Goal: Task Accomplishment & Management: Use online tool/utility

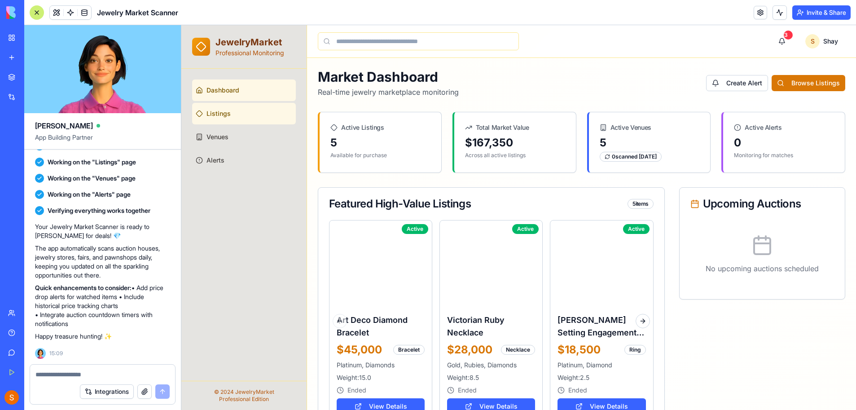
click at [247, 111] on link "Listings" at bounding box center [244, 114] width 104 height 22
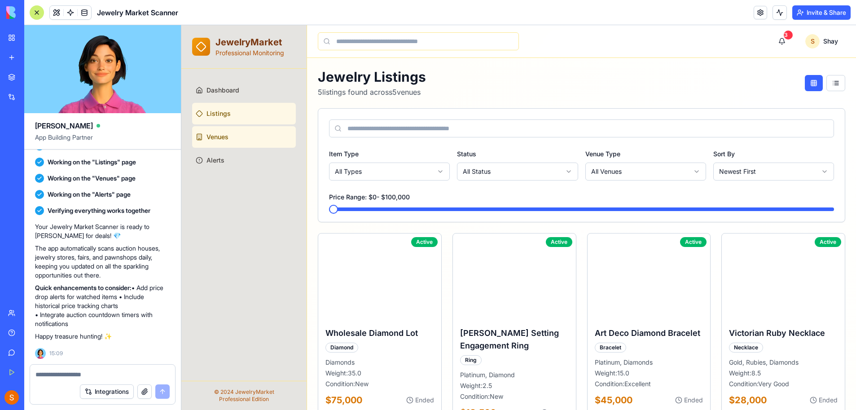
click at [261, 138] on link "Venues" at bounding box center [244, 137] width 104 height 22
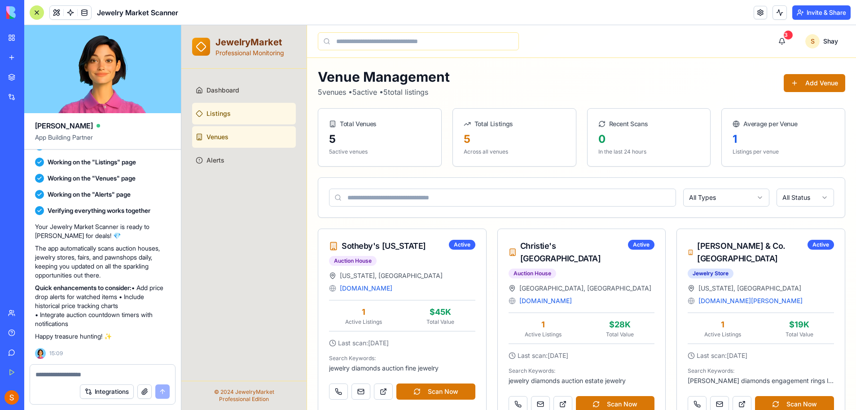
click at [260, 111] on link "Listings" at bounding box center [244, 114] width 104 height 22
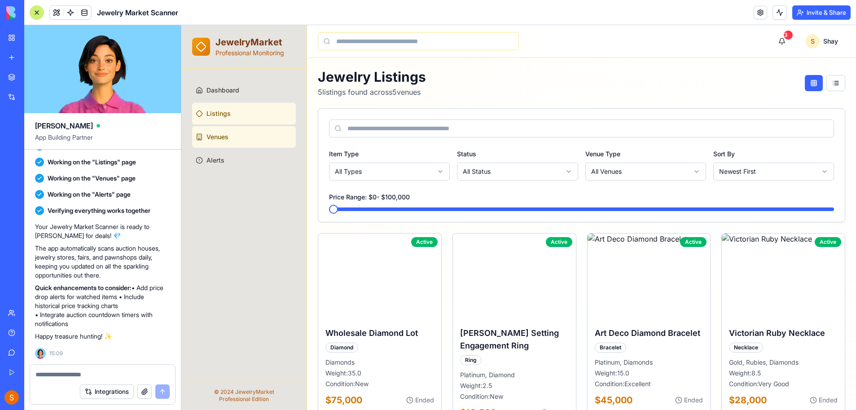
click at [241, 135] on link "Venues" at bounding box center [244, 137] width 104 height 22
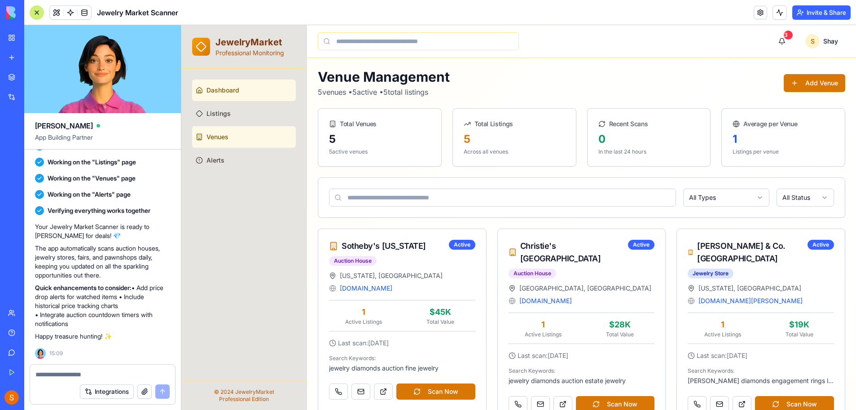
click at [229, 88] on span "Dashboard" at bounding box center [223, 90] width 33 height 9
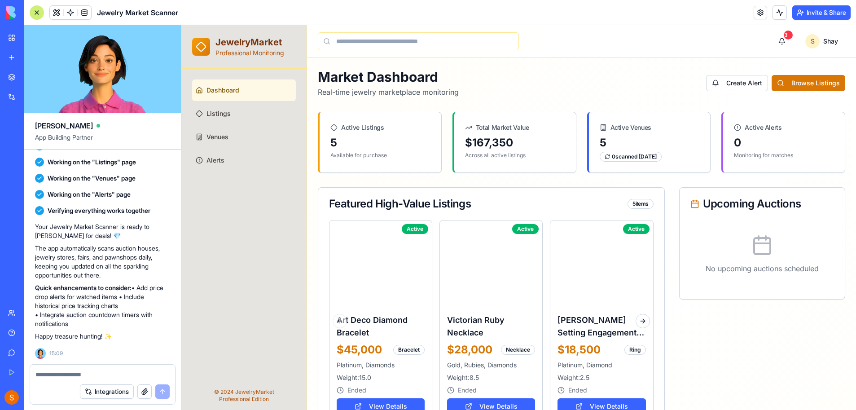
drag, startPoint x: 259, startPoint y: 234, endPoint x: 259, endPoint y: 226, distance: 8.1
click at [259, 234] on div "Dashboard Listings Venues Alerts" at bounding box center [243, 225] width 125 height 312
click at [235, 117] on link "Listings" at bounding box center [244, 114] width 104 height 22
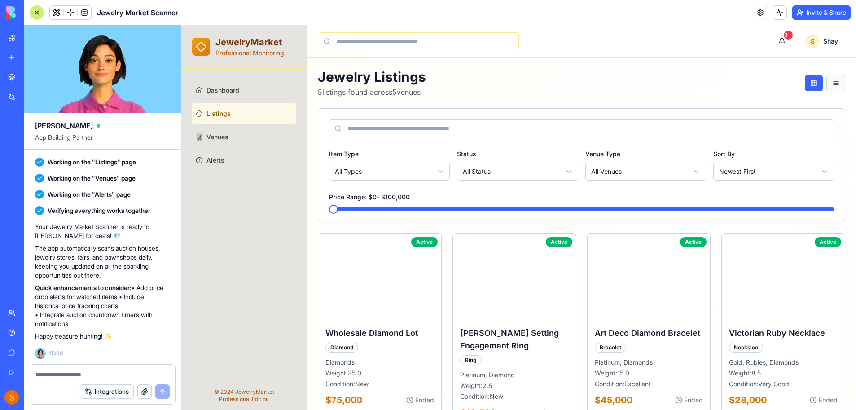
click at [833, 79] on button at bounding box center [836, 83] width 19 height 16
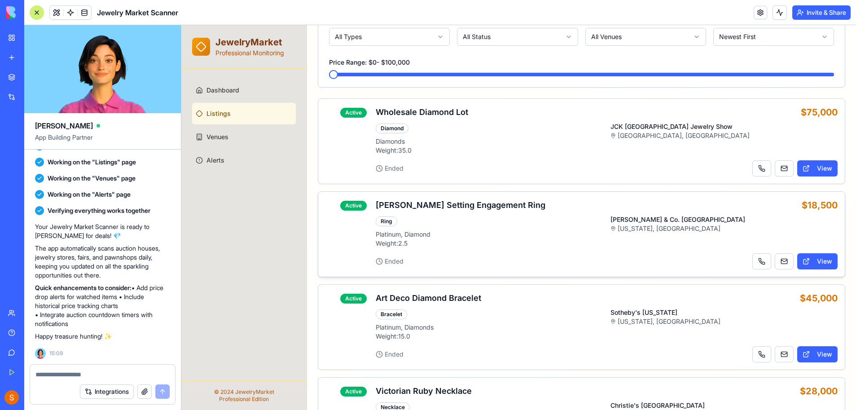
scroll to position [45, 0]
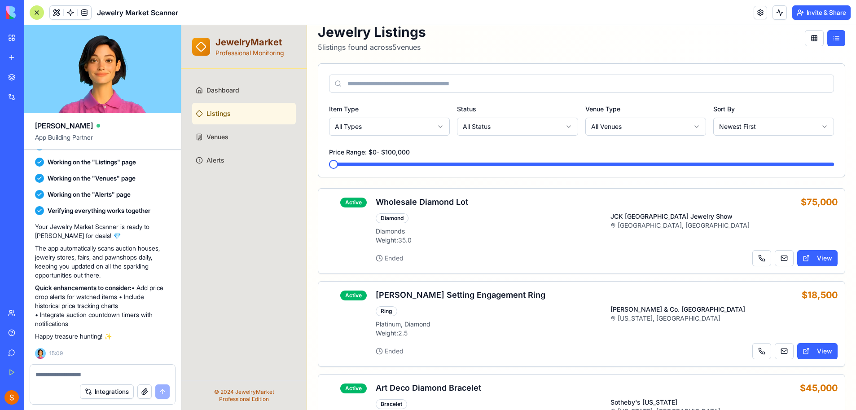
click at [364, 132] on html "JewelryMarket Professional Monitoring Dashboard Listings Venues Alerts © 2024 J…" at bounding box center [518, 318] width 675 height 676
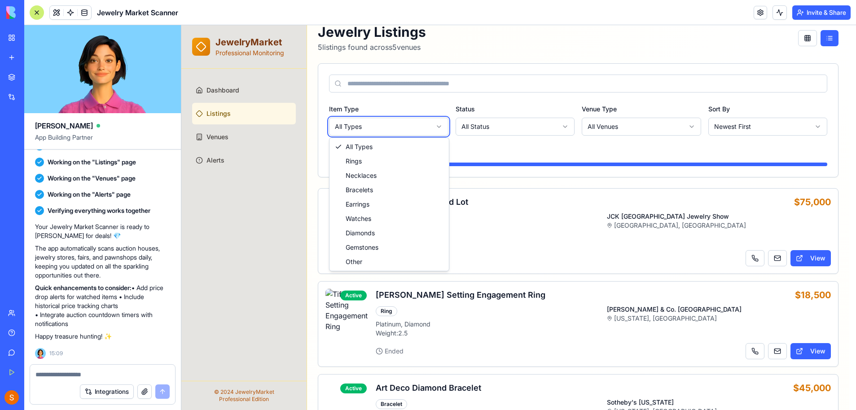
click at [384, 119] on html "JewelryMarket Professional Monitoring Dashboard Listings Venues Alerts © 2024 J…" at bounding box center [518, 318] width 675 height 676
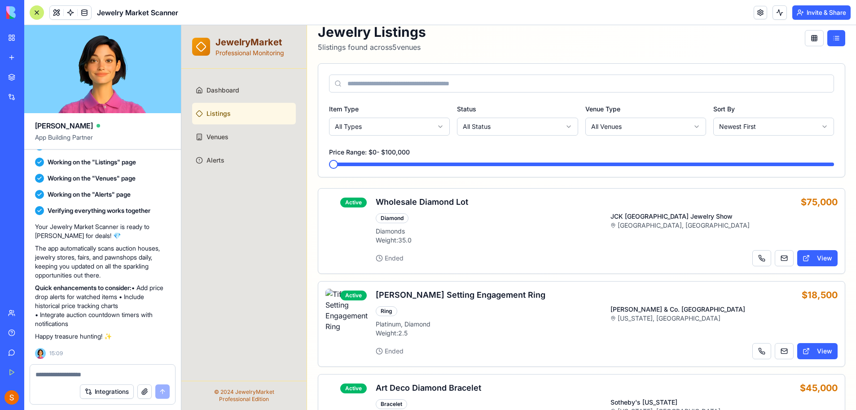
click at [504, 122] on html "JewelryMarket Professional Monitoring Dashboard Listings Venues Alerts © 2024 J…" at bounding box center [518, 318] width 675 height 676
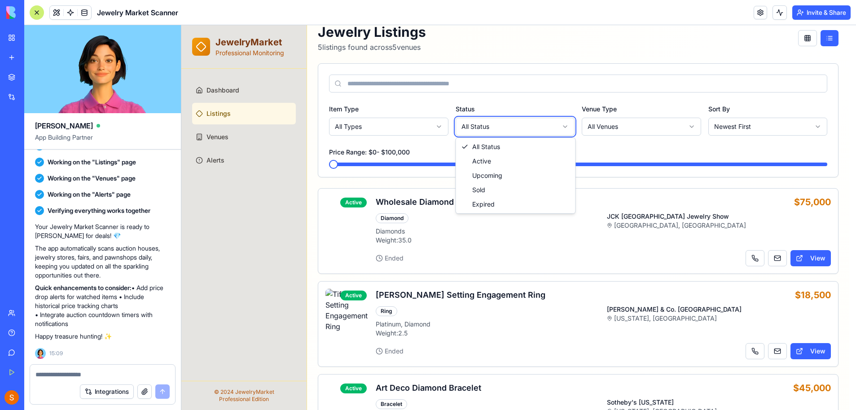
click at [497, 110] on html "JewelryMarket Professional Monitoring Dashboard Listings Venues Alerts © 2024 J…" at bounding box center [518, 318] width 675 height 676
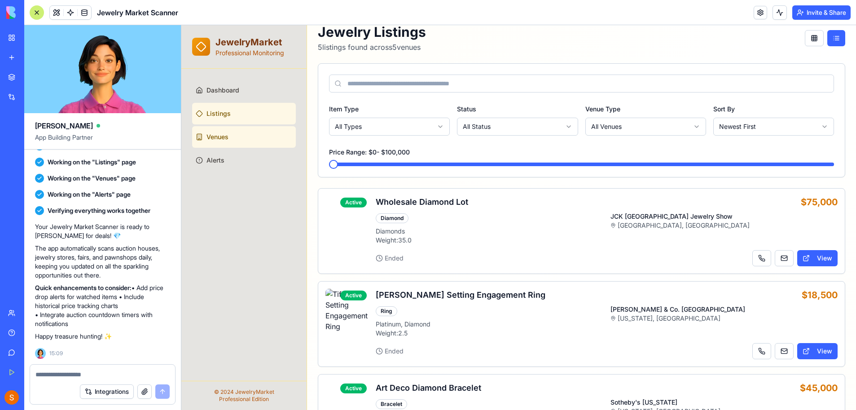
click at [235, 133] on link "Venues" at bounding box center [244, 137] width 104 height 22
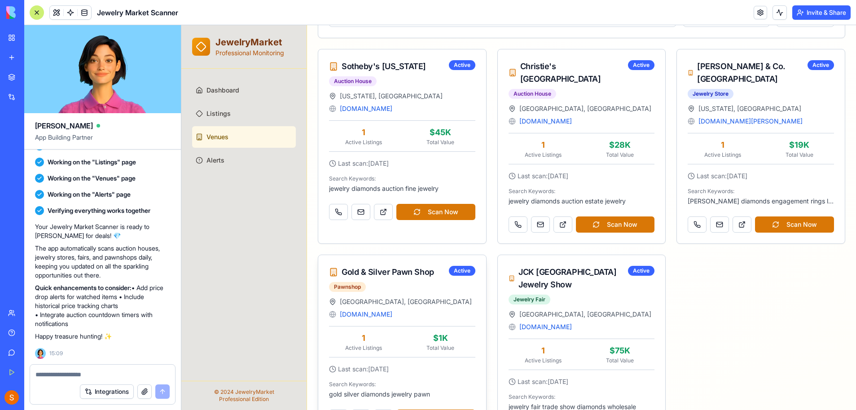
scroll to position [217, 0]
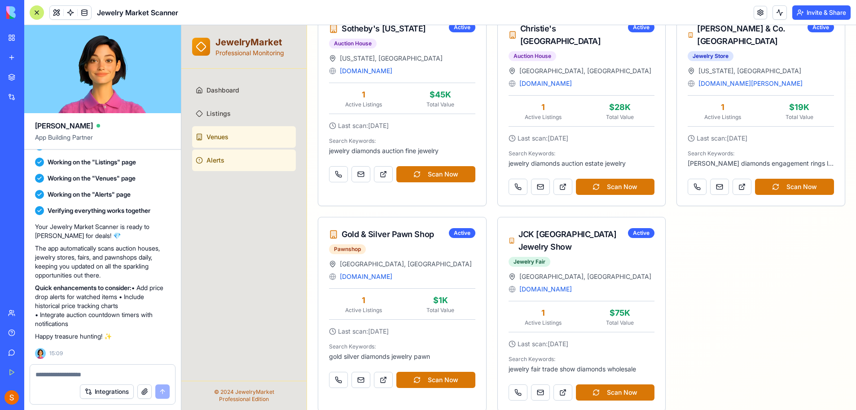
click at [248, 164] on link "Alerts" at bounding box center [244, 161] width 104 height 22
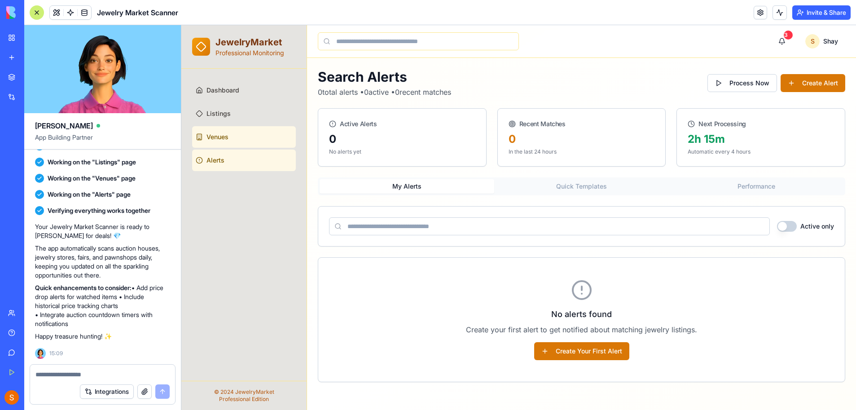
click at [253, 136] on link "Venues" at bounding box center [244, 137] width 104 height 22
click at [112, 392] on button "Integrations" at bounding box center [107, 391] width 54 height 14
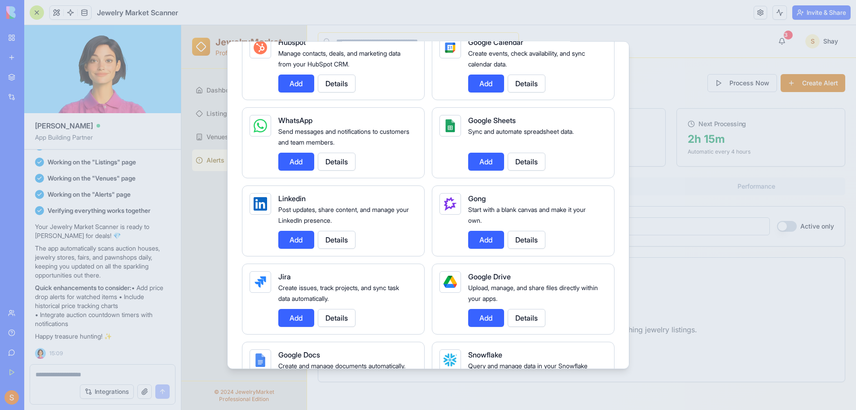
scroll to position [135, 0]
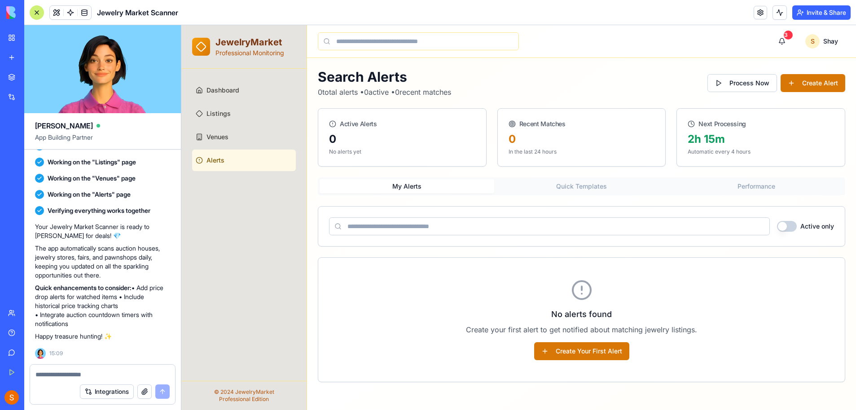
click at [542, 188] on button "Quick Templates" at bounding box center [581, 186] width 175 height 14
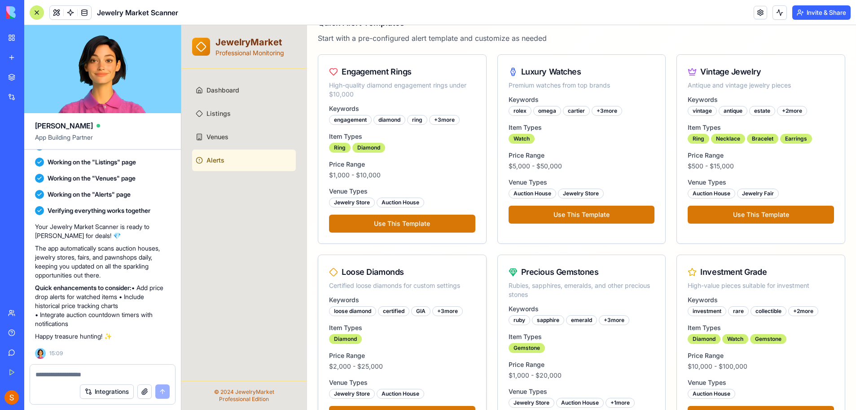
scroll to position [0, 0]
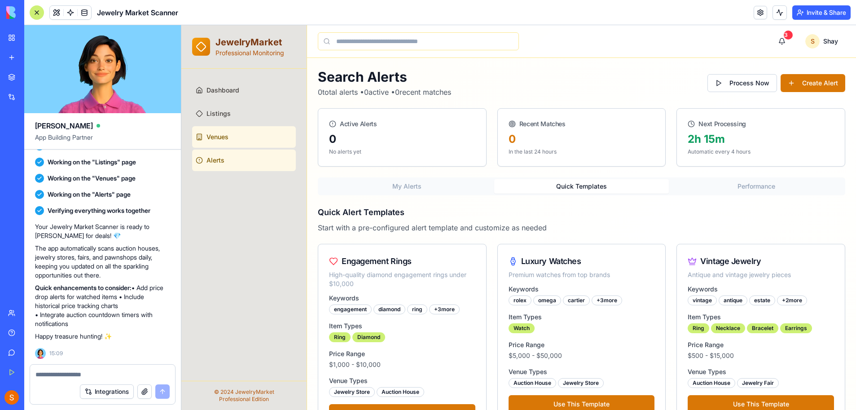
click at [268, 142] on link "Venues" at bounding box center [244, 137] width 104 height 22
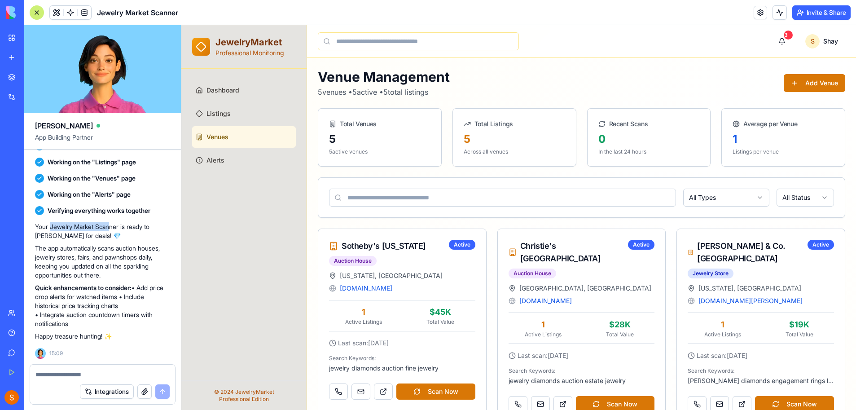
drag, startPoint x: 51, startPoint y: 224, endPoint x: 113, endPoint y: 225, distance: 62.0
click at [113, 225] on p "Your Jewelry Market Scanner is ready to [PERSON_NAME] for deals! 💎" at bounding box center [102, 231] width 135 height 18
drag, startPoint x: 48, startPoint y: 247, endPoint x: 135, endPoint y: 255, distance: 87.5
click at [135, 255] on p "The app automatically scans auction houses, jewelry stores, fairs, and pawnshop…" at bounding box center [102, 262] width 135 height 36
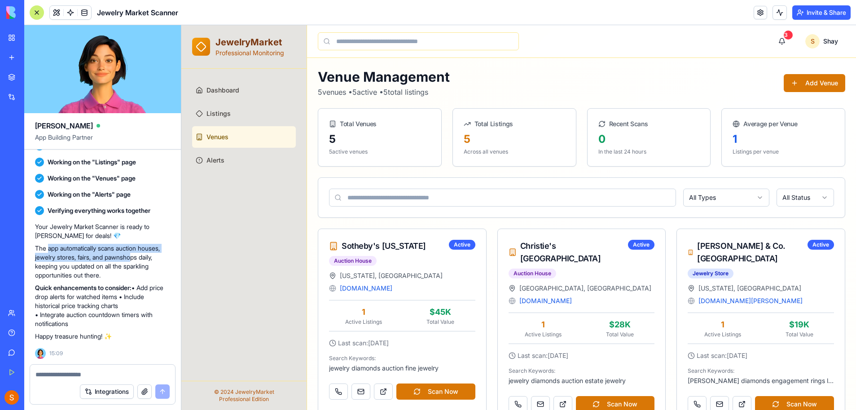
click at [135, 255] on p "The app automatically scans auction houses, jewelry stores, fairs, and pawnshop…" at bounding box center [102, 262] width 135 height 36
drag, startPoint x: 57, startPoint y: 265, endPoint x: 145, endPoint y: 269, distance: 88.5
click at [145, 269] on p "The app automatically scans auction houses, jewelry stores, fairs, and pawnshop…" at bounding box center [102, 262] width 135 height 36
drag, startPoint x: 54, startPoint y: 284, endPoint x: 140, endPoint y: 292, distance: 85.7
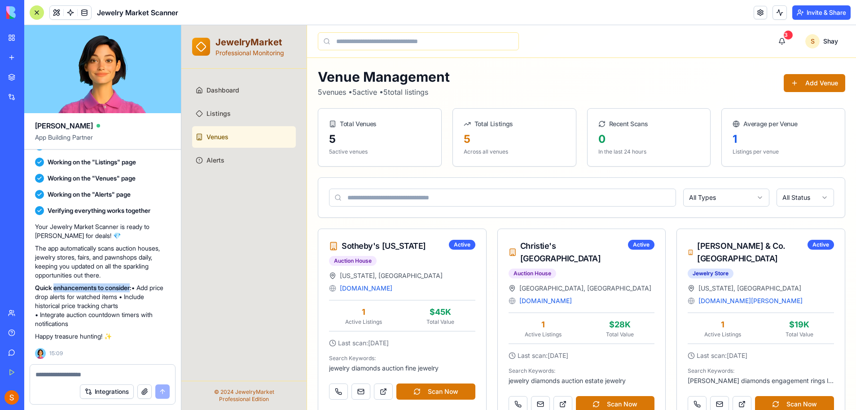
click at [140, 292] on p "Quick enhancements to consider: • Add price drop alerts for watched items • Inc…" at bounding box center [102, 305] width 135 height 45
drag, startPoint x: 140, startPoint y: 292, endPoint x: 135, endPoint y: 294, distance: 4.8
click at [140, 292] on p "Quick enhancements to consider: • Add price drop alerts for watched items • Inc…" at bounding box center [102, 305] width 135 height 45
drag, startPoint x: 46, startPoint y: 296, endPoint x: 114, endPoint y: 300, distance: 67.9
click at [114, 300] on p "Quick enhancements to consider: • Add price drop alerts for watched items • Inc…" at bounding box center [102, 305] width 135 height 45
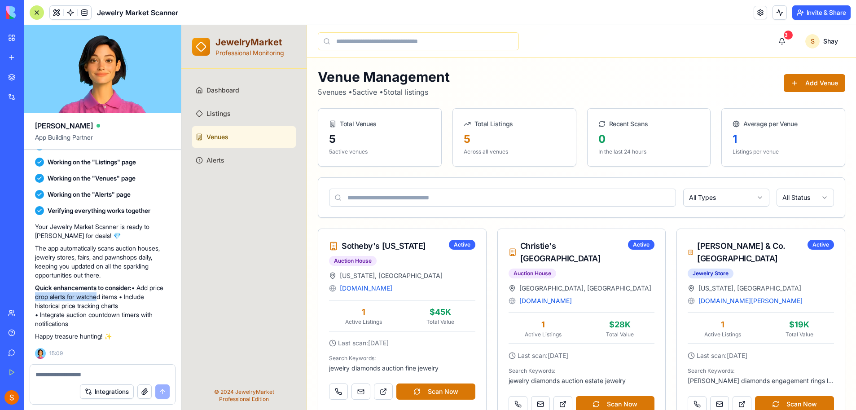
click at [114, 300] on p "Quick enhancements to consider: • Add price drop alerts for watched items • Inc…" at bounding box center [102, 305] width 135 height 45
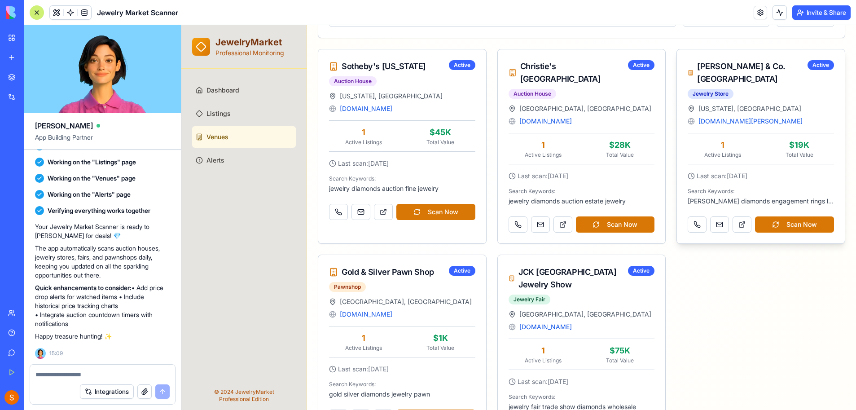
scroll to position [217, 0]
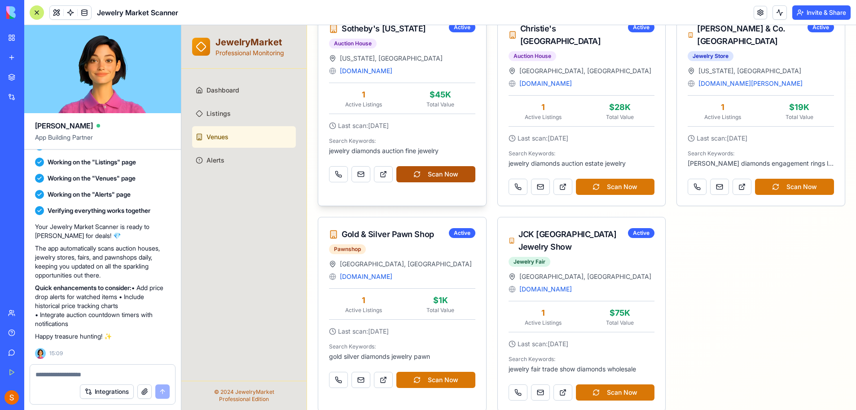
click at [429, 174] on button "Scan Now" at bounding box center [436, 174] width 79 height 16
click at [72, 7] on span at bounding box center [70, 12] width 25 height 25
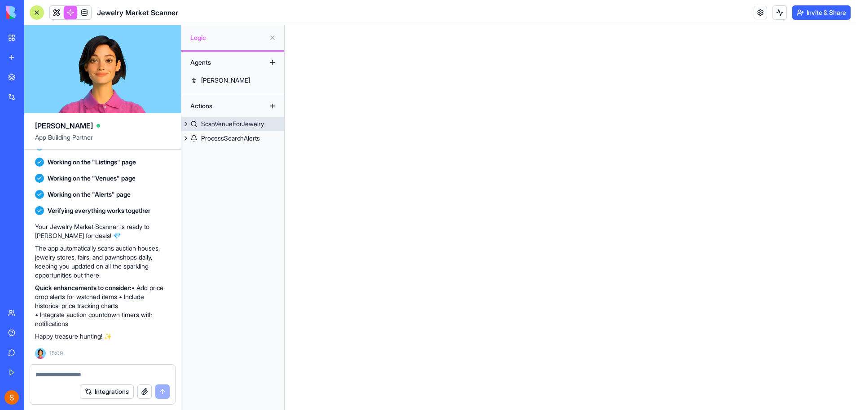
click at [184, 124] on button at bounding box center [185, 124] width 9 height 14
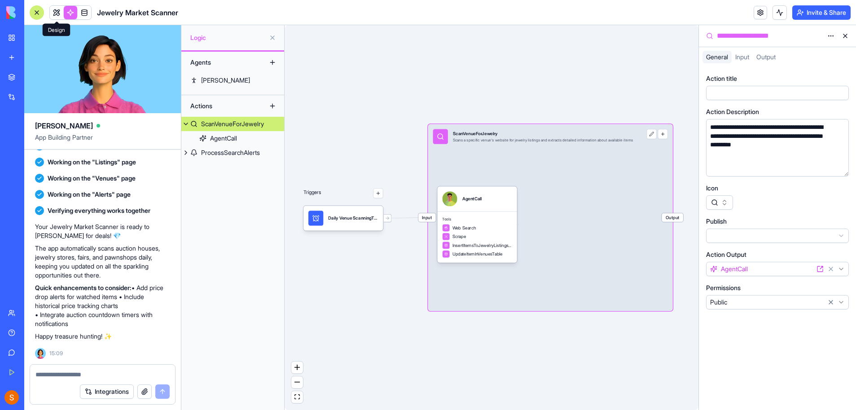
click at [58, 11] on link at bounding box center [56, 12] width 13 height 13
click at [85, 13] on span at bounding box center [84, 12] width 25 height 25
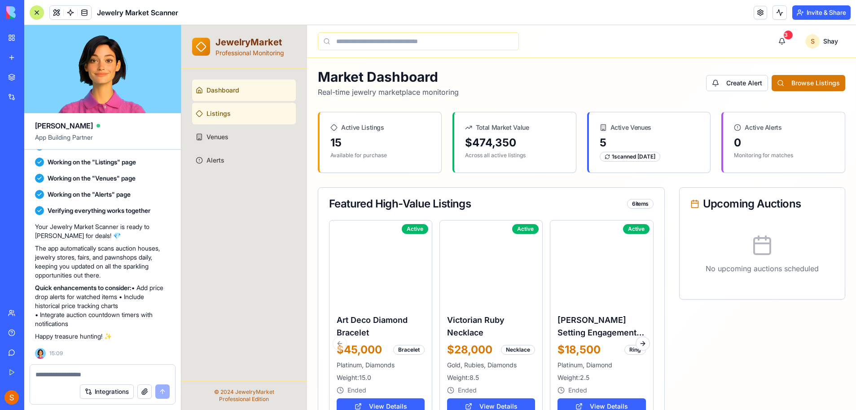
click at [235, 105] on link "Listings" at bounding box center [244, 114] width 104 height 22
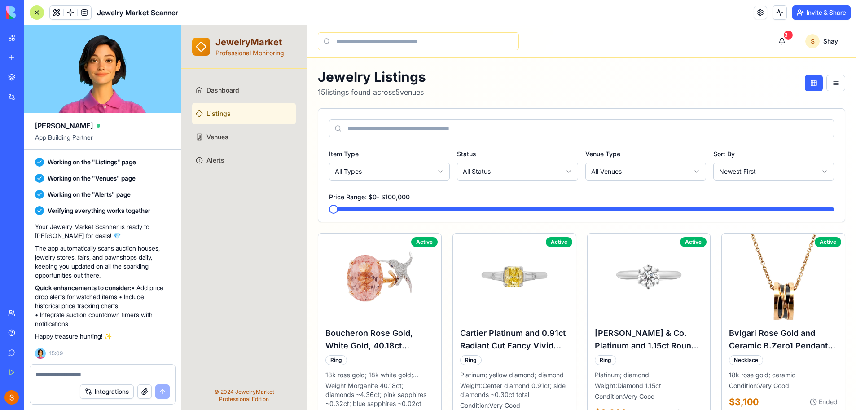
click at [805, 14] on button "Invite & Share" at bounding box center [822, 12] width 58 height 14
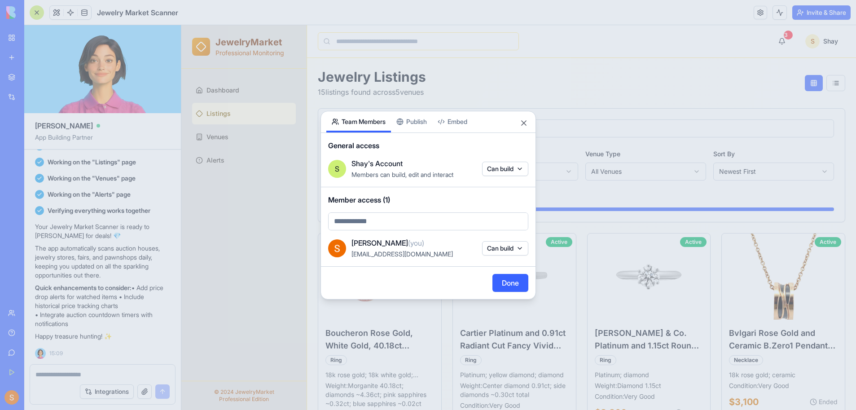
click at [375, 217] on body "BETA My Workspace New app Marketplace Integrations Recent Untitled App AI Logo …" at bounding box center [428, 205] width 856 height 410
type input "*"
type input "**********"
click at [503, 170] on div at bounding box center [428, 205] width 856 height 410
click at [501, 170] on body "BETA My Workspace New app Marketplace Integrations Recent Untitled App AI Logo …" at bounding box center [428, 205] width 856 height 410
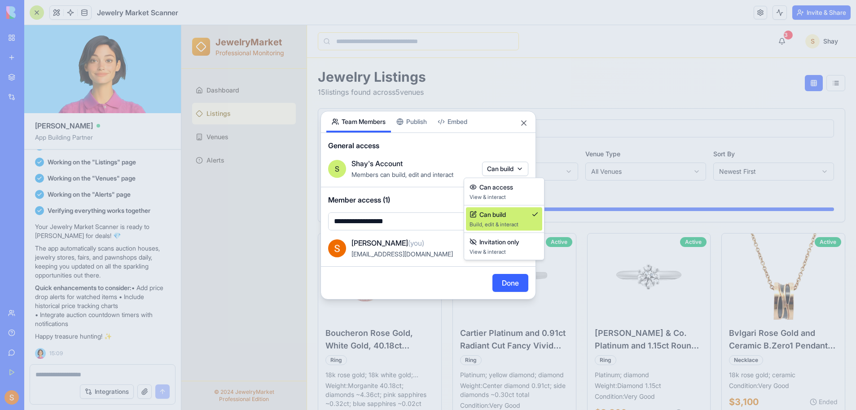
click at [507, 221] on span "Build, edit & interact" at bounding box center [504, 224] width 69 height 7
click at [511, 283] on button "Done" at bounding box center [511, 283] width 36 height 18
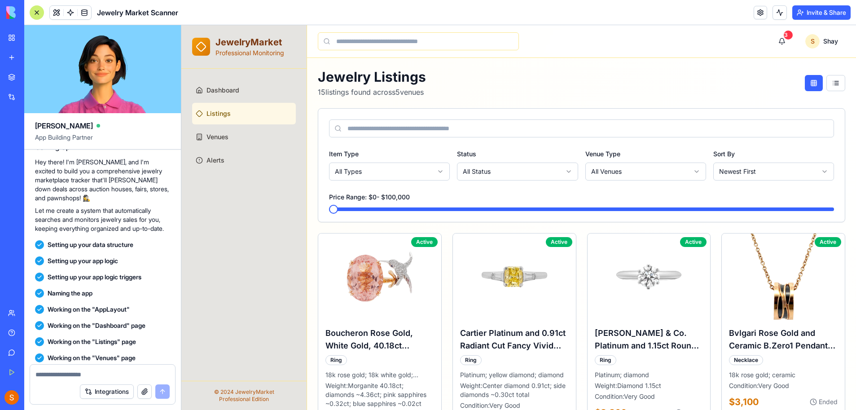
scroll to position [295, 0]
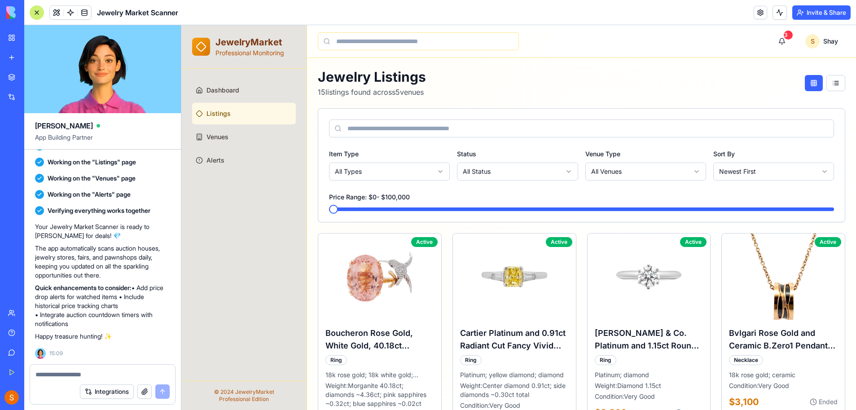
click at [25, 57] on div "New app" at bounding box center [28, 57] width 12 height 9
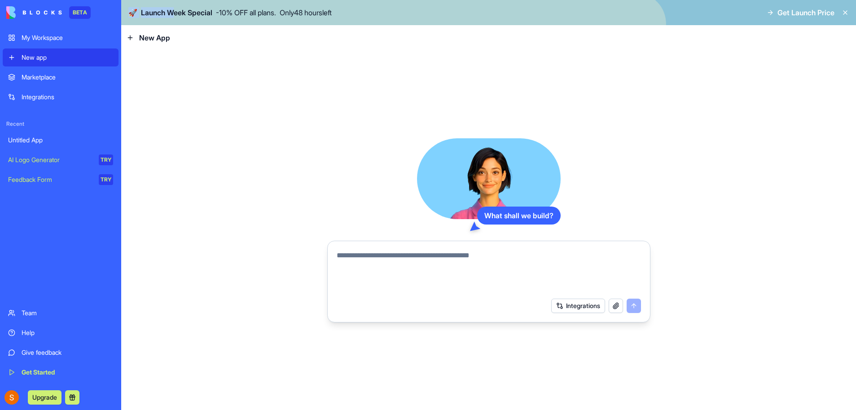
drag, startPoint x: 177, startPoint y: 12, endPoint x: 447, endPoint y: 17, distance: 269.9
click at [447, 17] on div "🚀 Launch Week Special - 10 % OFF all plans. Only 48 hours left Get Launch Price" at bounding box center [488, 12] width 735 height 25
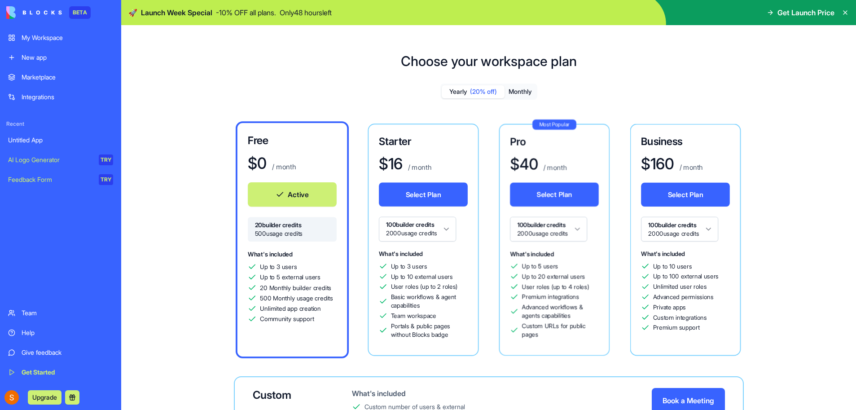
click at [514, 264] on icon at bounding box center [514, 266] width 9 height 9
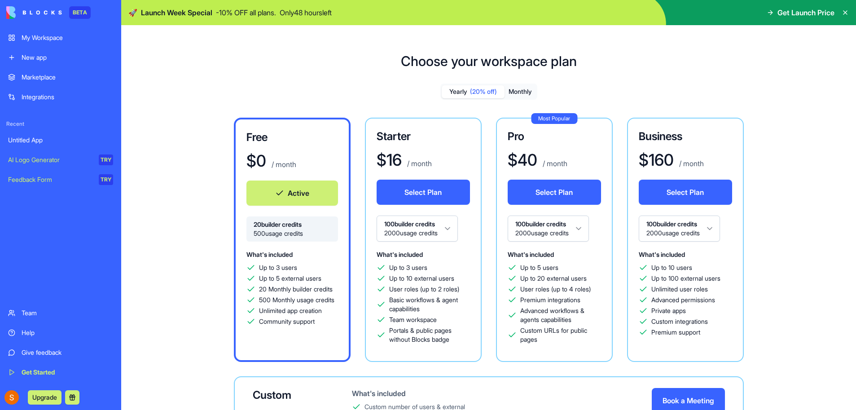
scroll to position [45, 0]
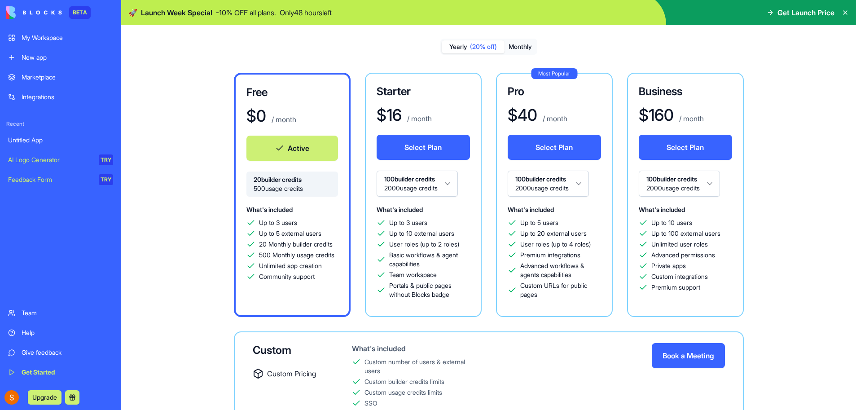
drag, startPoint x: 258, startPoint y: 189, endPoint x: 311, endPoint y: 193, distance: 53.6
click at [311, 193] on span "500 usage credits" at bounding box center [292, 188] width 77 height 9
click at [293, 191] on span "500 usage credits" at bounding box center [292, 188] width 77 height 9
drag, startPoint x: 265, startPoint y: 242, endPoint x: 343, endPoint y: 247, distance: 77.8
click at [343, 247] on div "Free $ 0 / month Active 20 builder credits 500 usage credits What's included Up…" at bounding box center [292, 195] width 117 height 244
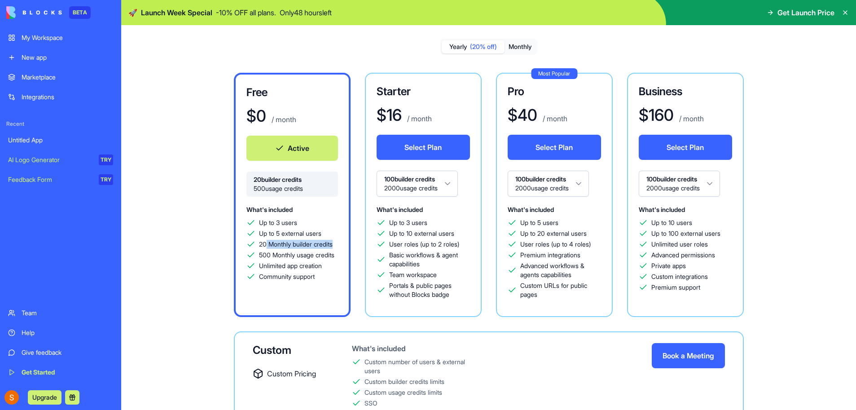
click at [306, 242] on span "20 Monthly builder credits" at bounding box center [296, 244] width 74 height 9
click at [274, 270] on span "Unlimited app creation" at bounding box center [290, 265] width 63 height 9
click at [295, 270] on span "Unlimited app creation" at bounding box center [290, 265] width 63 height 9
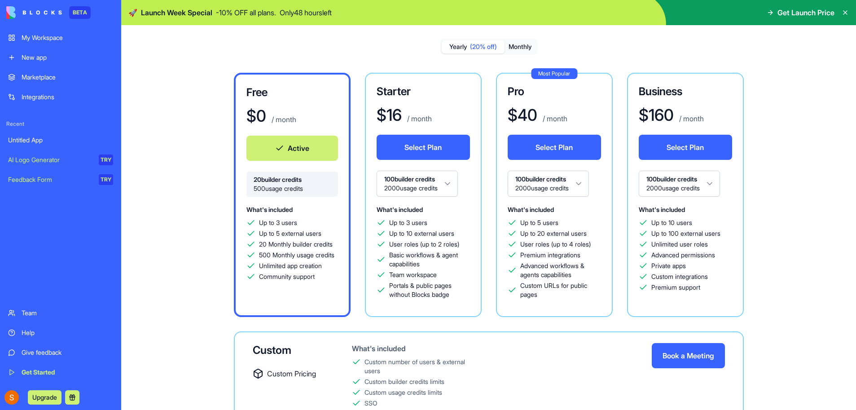
scroll to position [90, 0]
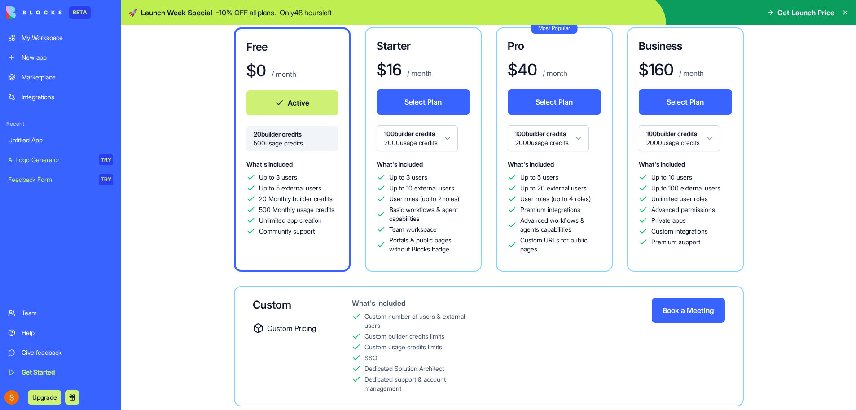
click at [291, 225] on span "Unlimited app creation" at bounding box center [290, 220] width 63 height 9
click at [294, 236] on span "Community support" at bounding box center [287, 231] width 56 height 9
click at [295, 225] on span "Unlimited app creation" at bounding box center [290, 220] width 63 height 9
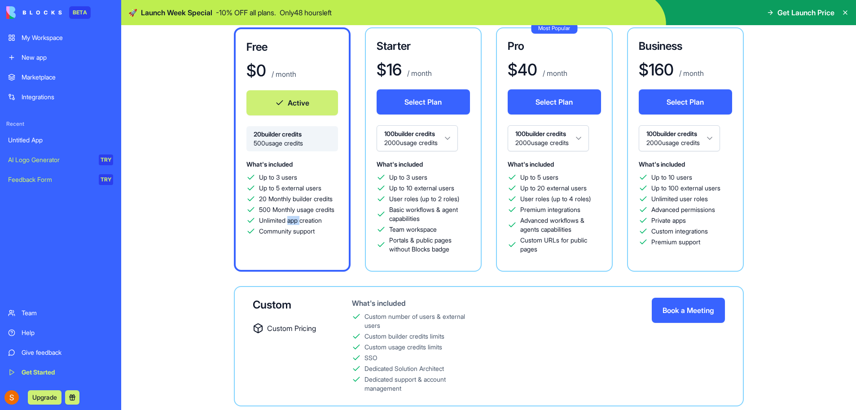
click at [295, 225] on span "Unlimited app creation" at bounding box center [290, 220] width 63 height 9
click at [293, 236] on span "Community support" at bounding box center [287, 231] width 56 height 9
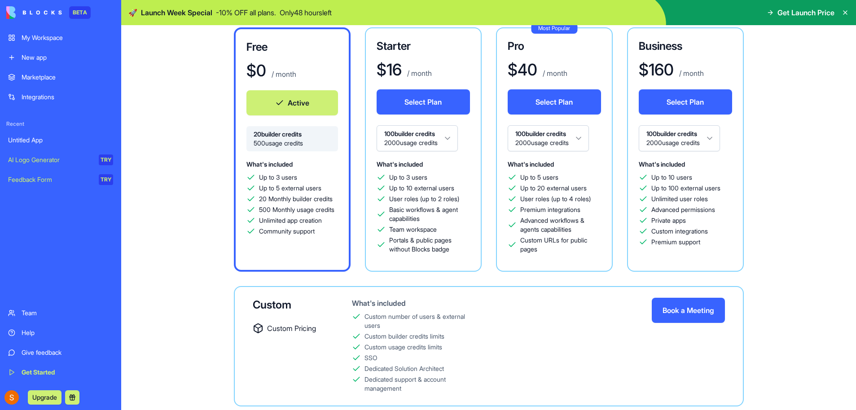
click at [293, 210] on span "500 Monthly usage credits" at bounding box center [296, 209] width 75 height 9
click at [277, 185] on span "Up to 5 external users" at bounding box center [290, 188] width 62 height 9
click at [281, 176] on span "Up to 3 users" at bounding box center [278, 177] width 38 height 9
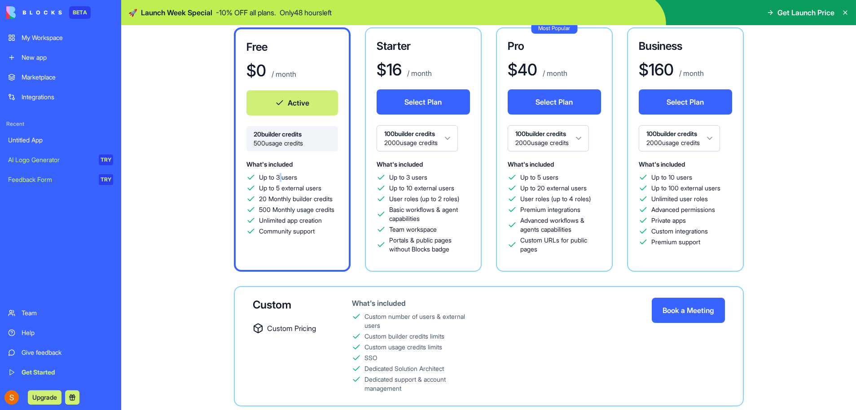
click at [281, 176] on span "Up to 3 users" at bounding box center [278, 177] width 38 height 9
click at [282, 177] on span "Up to 3 users" at bounding box center [278, 177] width 38 height 9
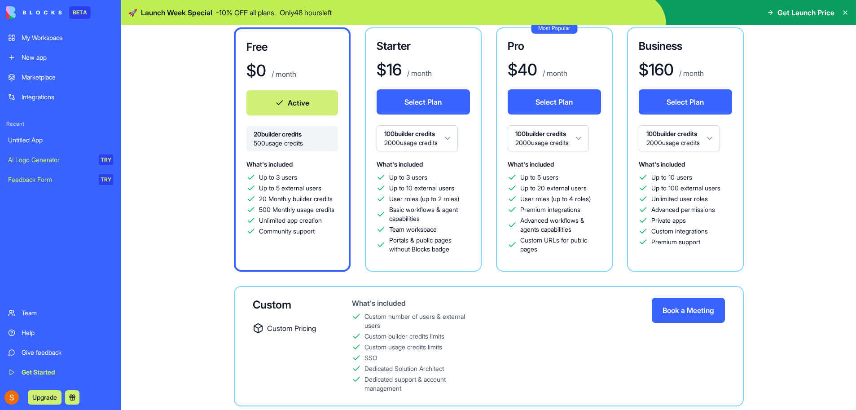
click at [293, 189] on span "Up to 5 external users" at bounding box center [290, 188] width 62 height 9
click at [307, 206] on span "500 Monthly usage credits" at bounding box center [296, 209] width 75 height 9
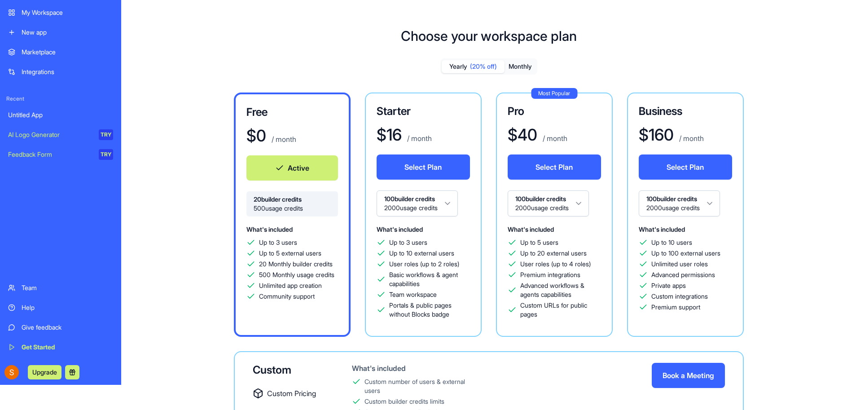
scroll to position [0, 0]
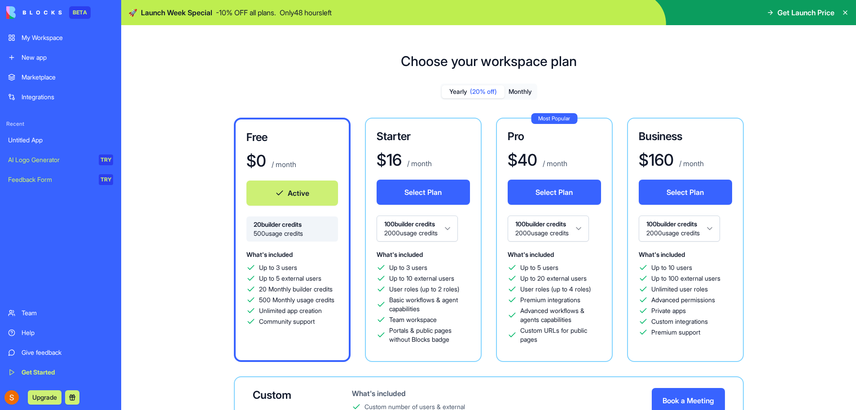
click at [61, 54] on div "New app" at bounding box center [68, 57] width 92 height 9
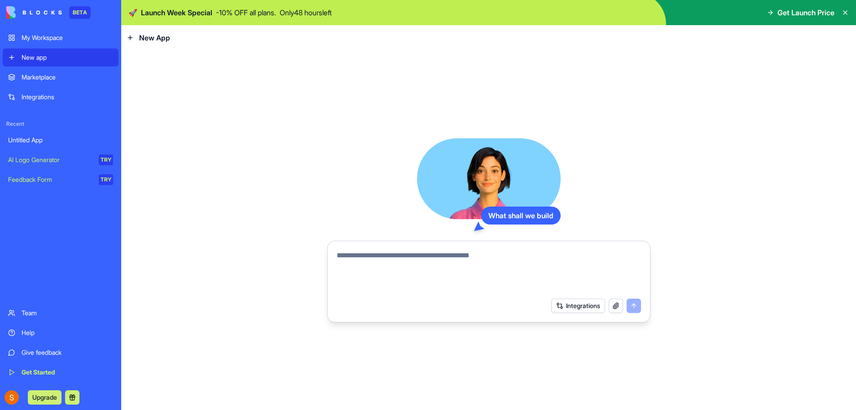
click at [573, 283] on textarea at bounding box center [489, 271] width 304 height 43
click at [372, 262] on textarea at bounding box center [489, 271] width 304 height 43
type textarea "*"
click at [26, 139] on div "Untitled App" at bounding box center [60, 140] width 105 height 9
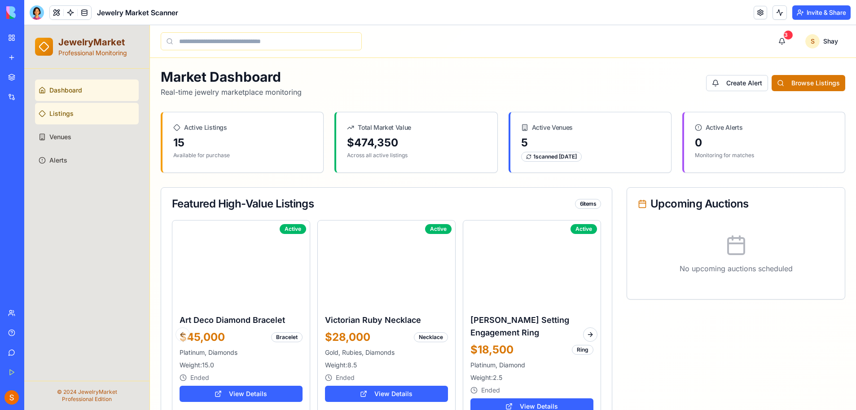
click at [86, 108] on link "Listings" at bounding box center [87, 114] width 104 height 22
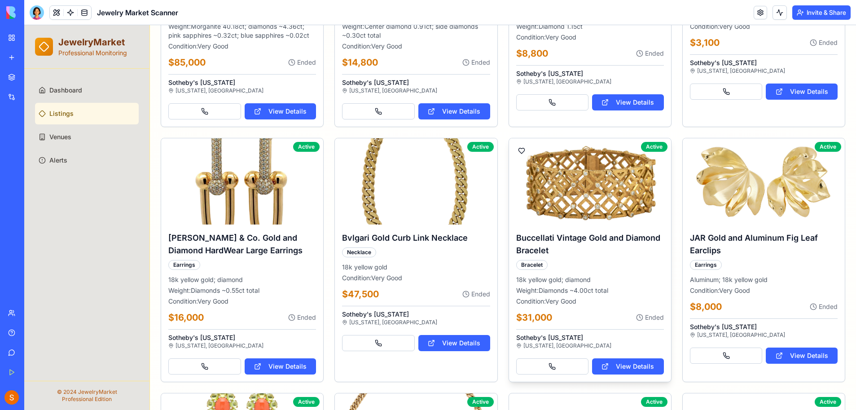
scroll to position [449, 0]
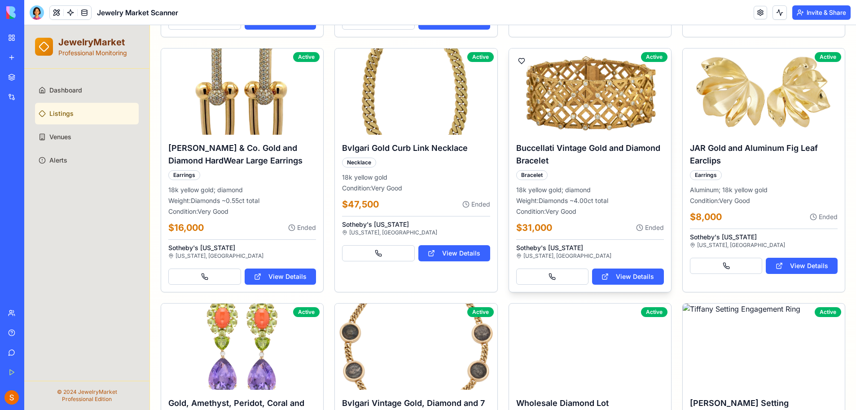
click at [629, 226] on div "$31,000 Ended" at bounding box center [590, 227] width 148 height 13
drag, startPoint x: 636, startPoint y: 227, endPoint x: 655, endPoint y: 229, distance: 19.0
click at [655, 229] on div "Ended" at bounding box center [650, 227] width 28 height 9
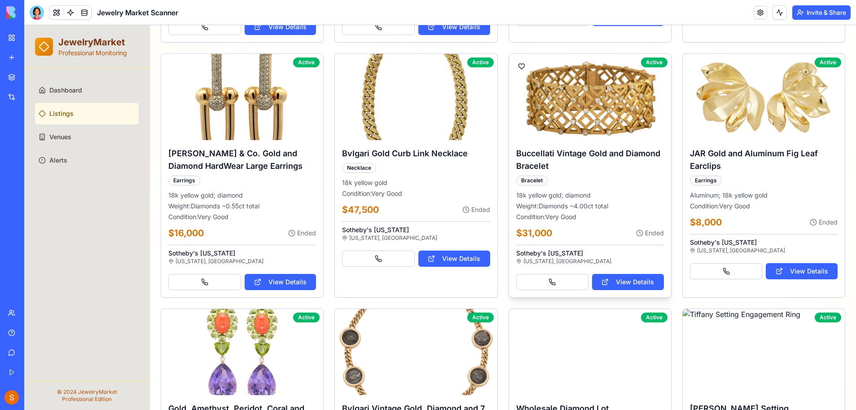
scroll to position [354, 0]
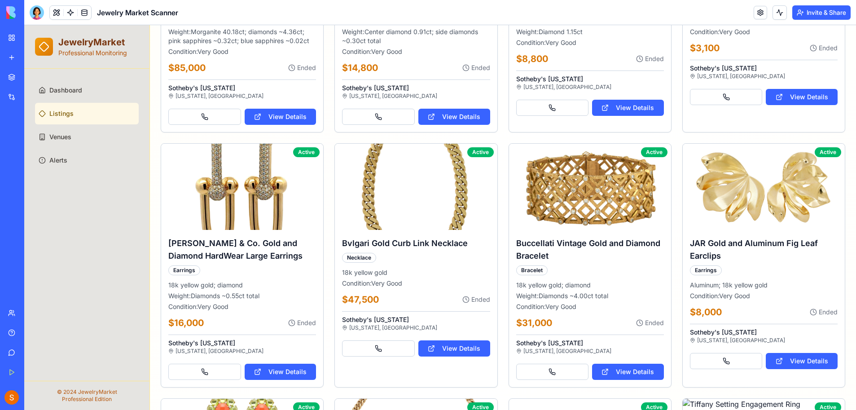
click at [104, 201] on div "Dashboard Listings Venues Alerts" at bounding box center [86, 225] width 125 height 312
